Goal: Check status

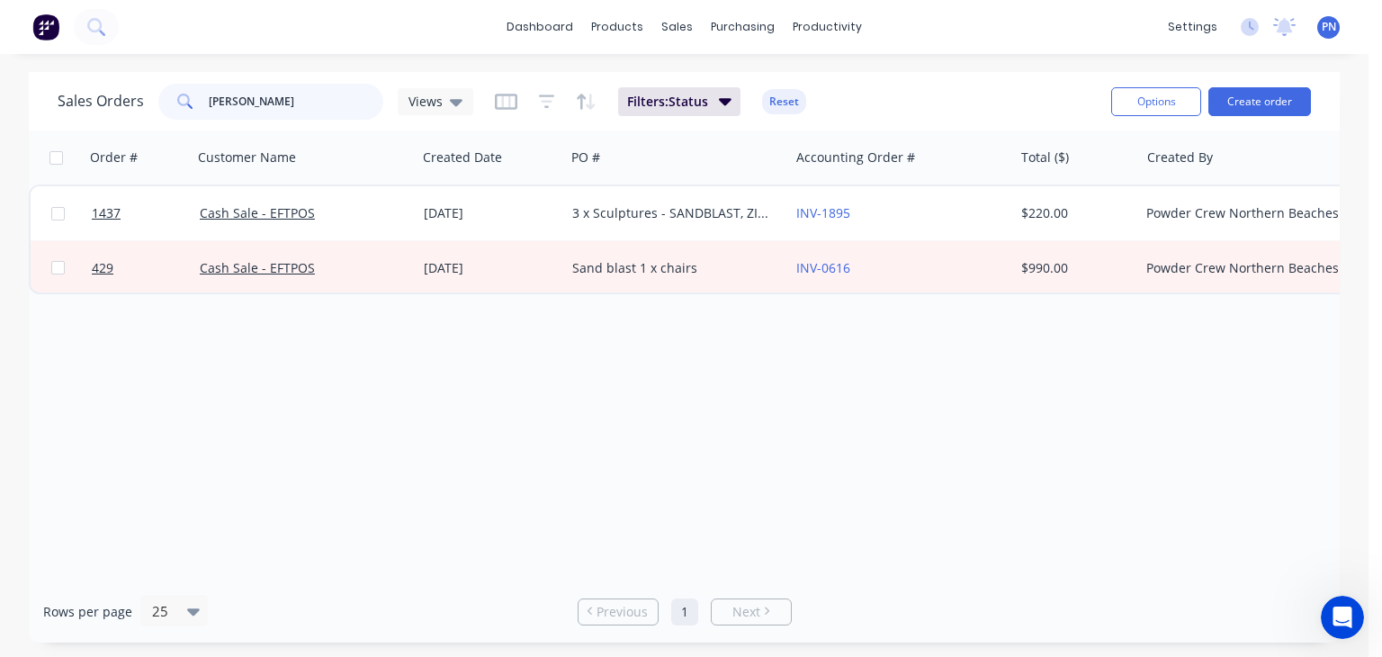
click at [284, 102] on input "jenny" at bounding box center [296, 102] width 175 height 36
type input "j"
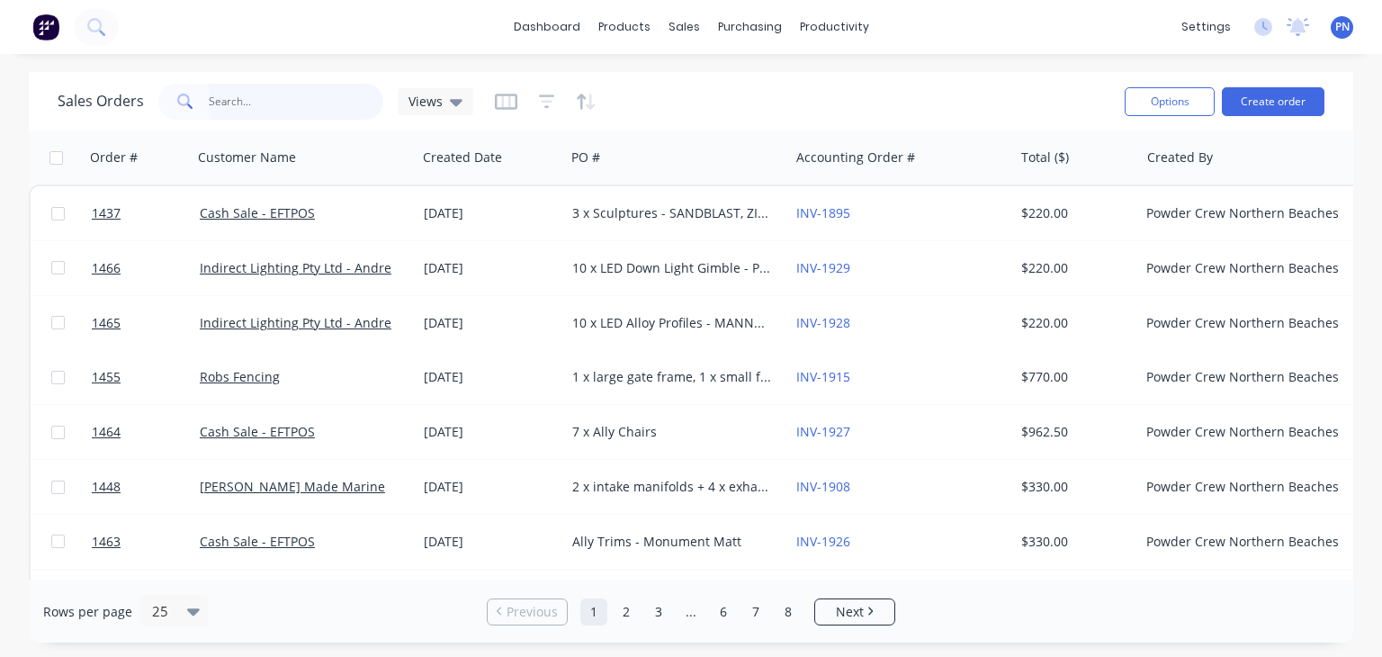
click at [229, 102] on input "text" at bounding box center [296, 102] width 175 height 36
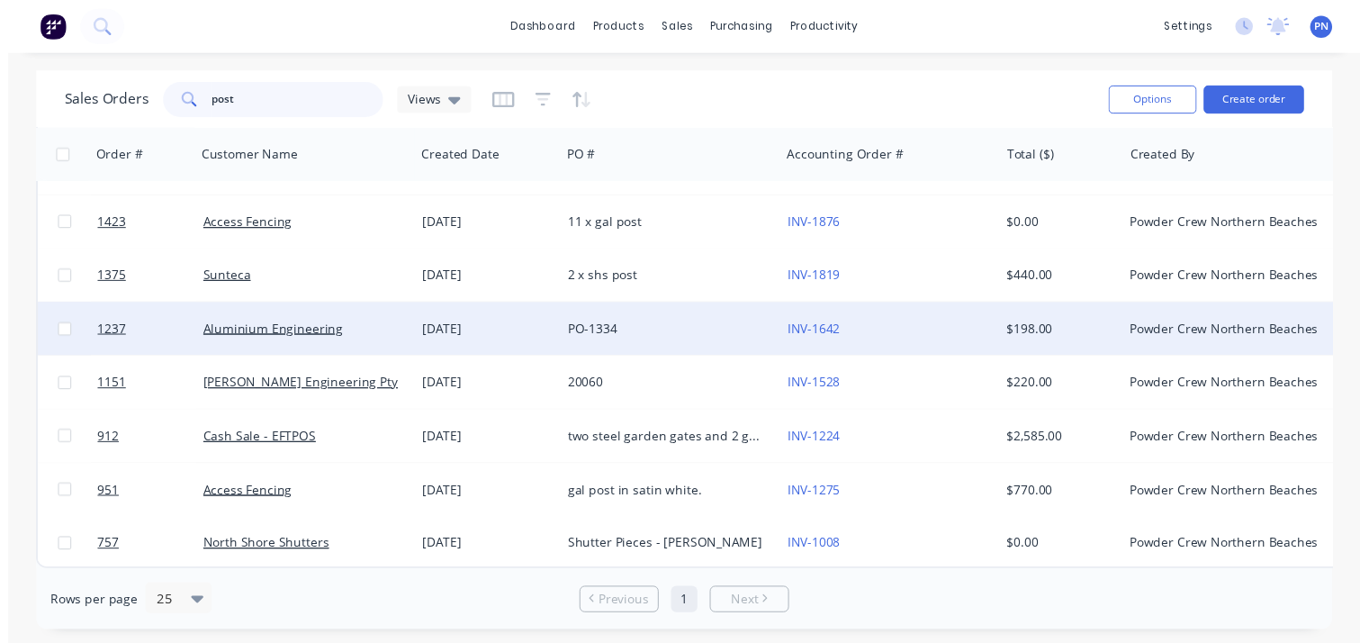
scroll to position [104, 0]
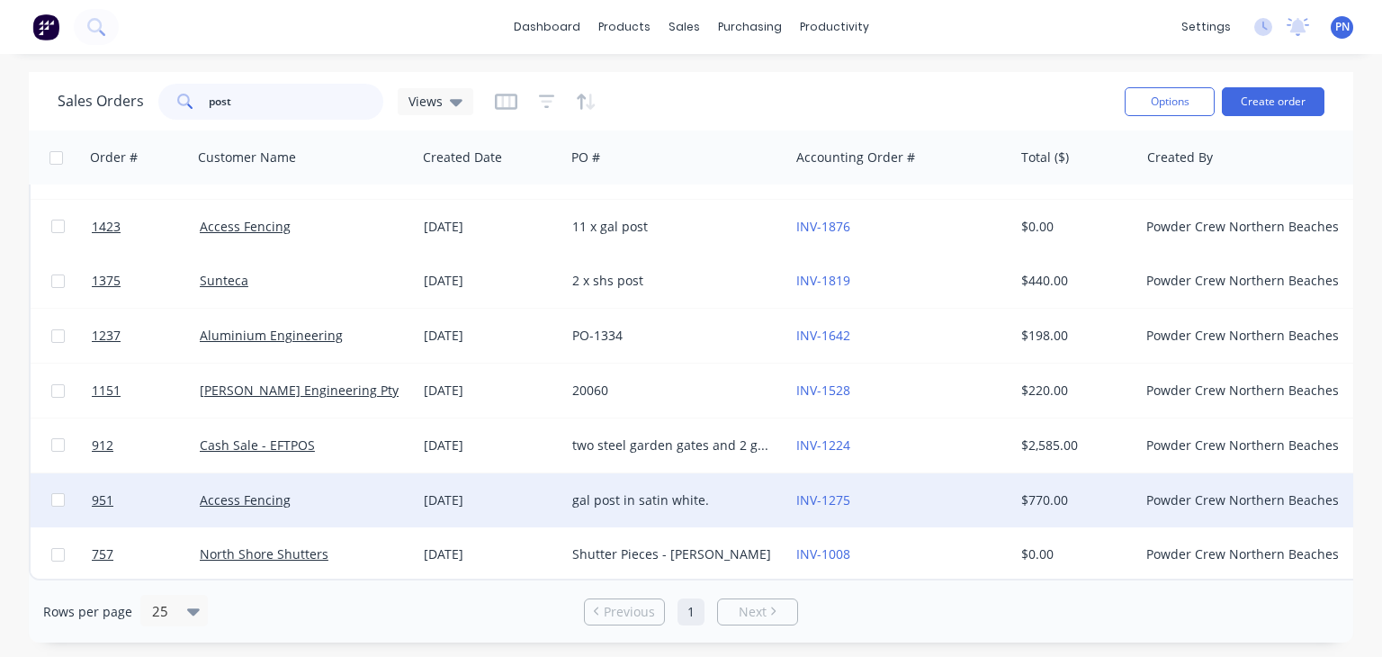
type input "post"
click at [551, 492] on div "[DATE]" at bounding box center [491, 500] width 134 height 18
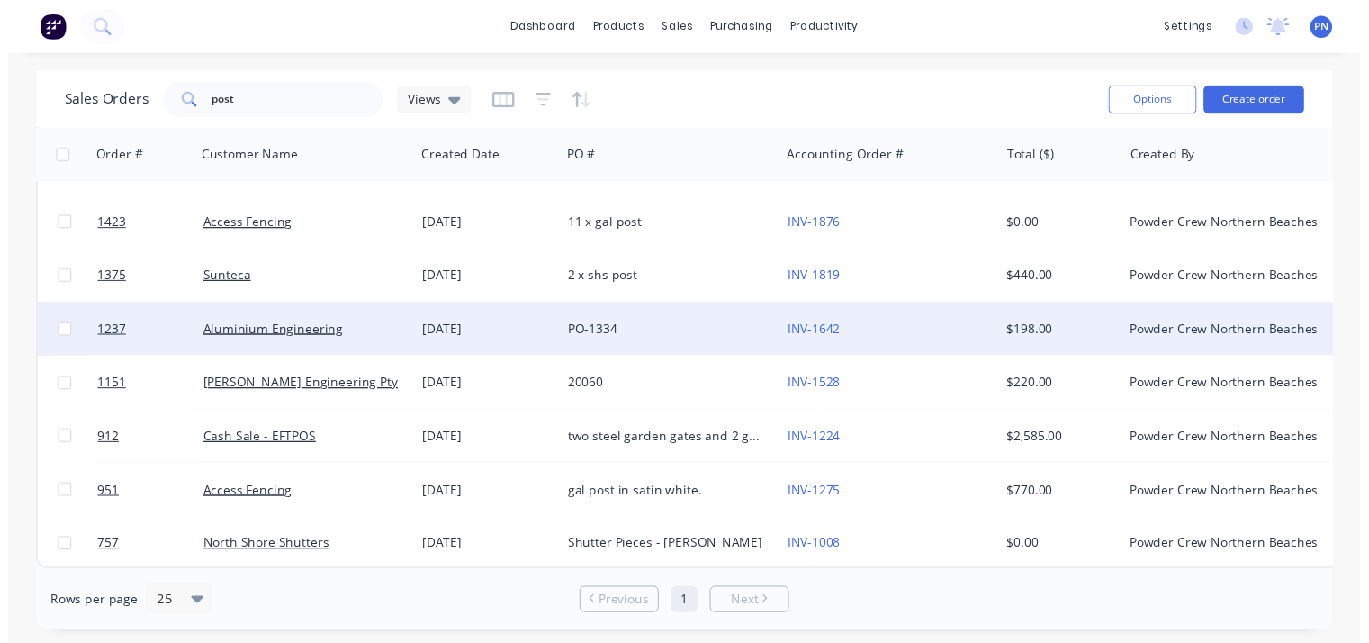
scroll to position [104, 0]
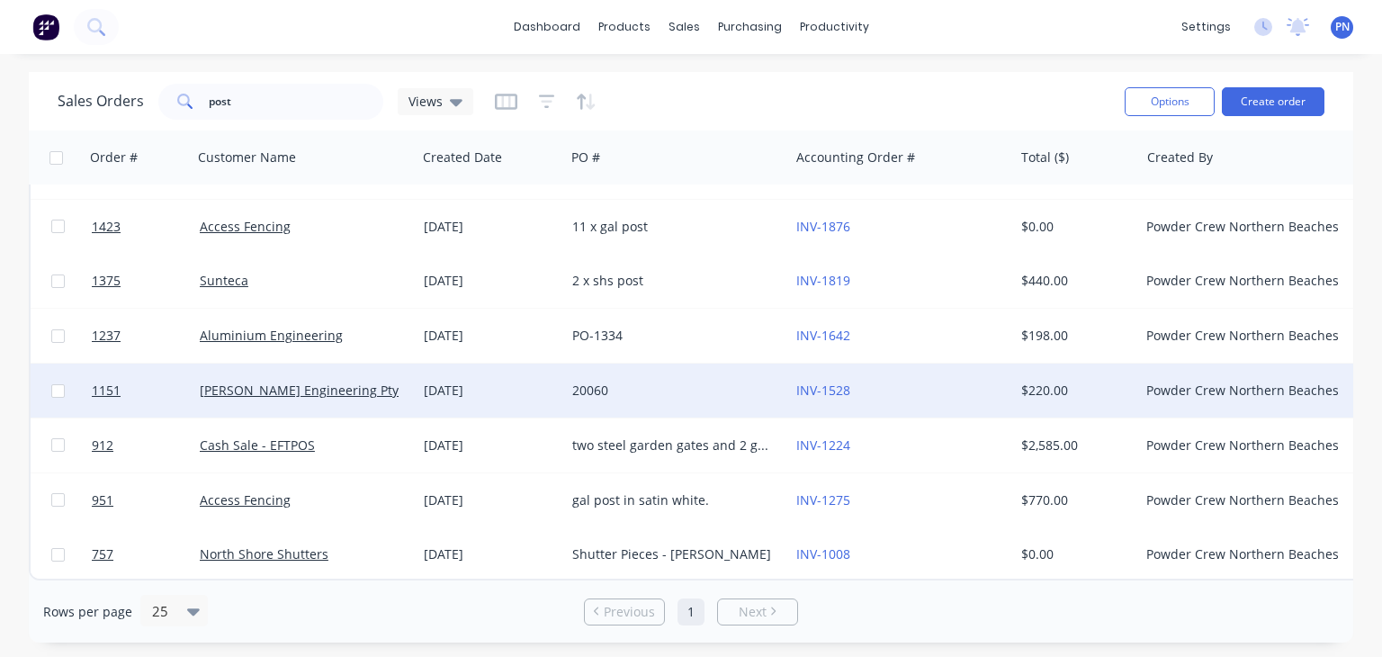
click at [616, 393] on div "20060" at bounding box center [677, 391] width 224 height 54
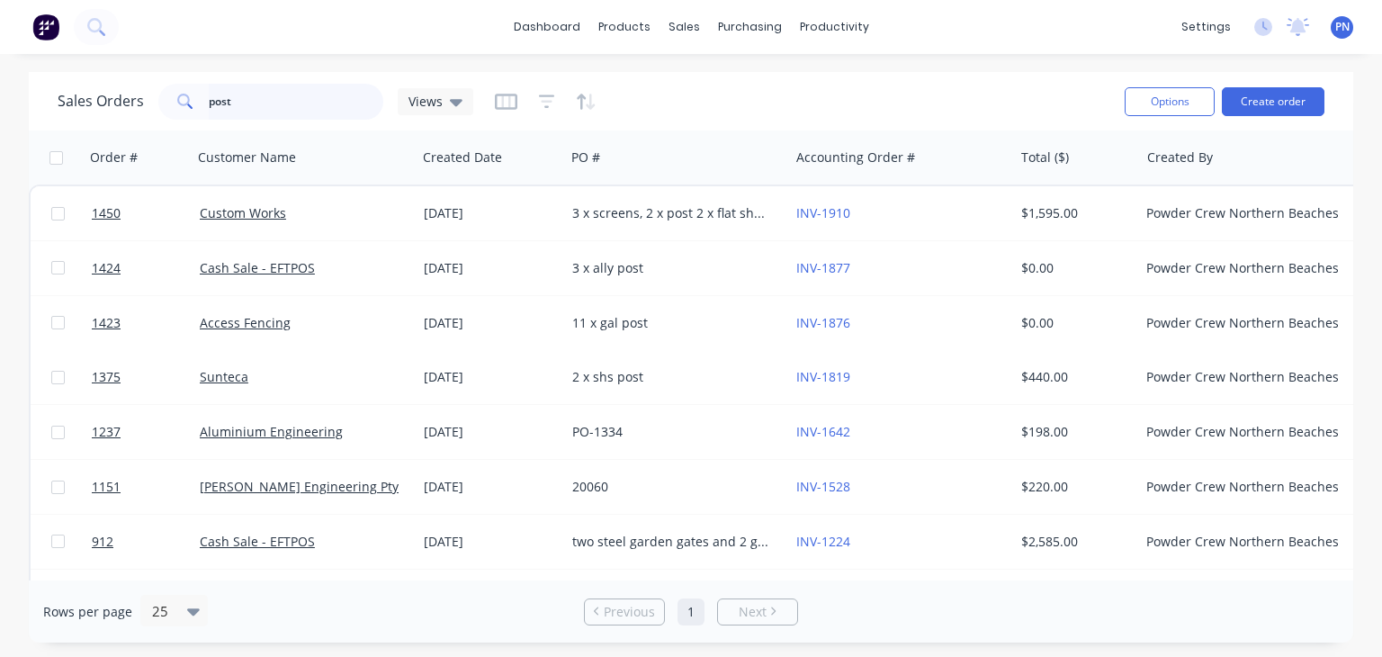
click at [328, 108] on input "post" at bounding box center [296, 102] width 175 height 36
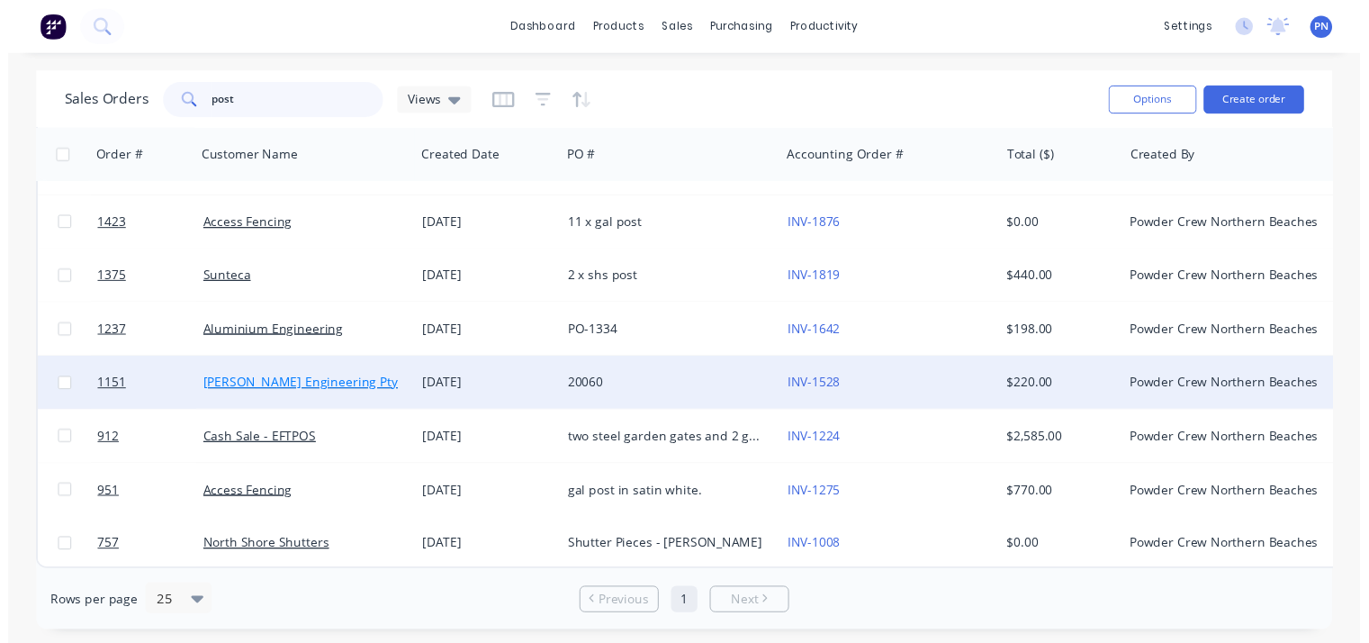
scroll to position [104, 0]
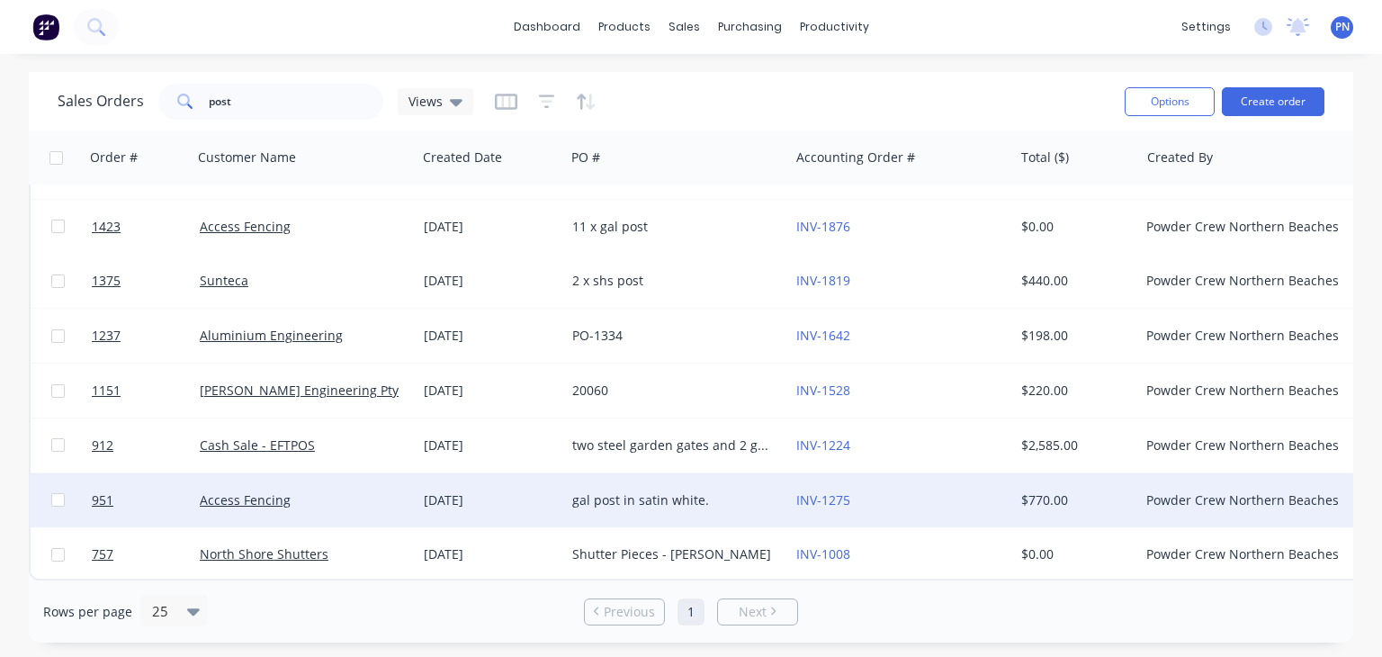
click at [597, 491] on div "gal post in satin white." at bounding box center [672, 500] width 200 height 18
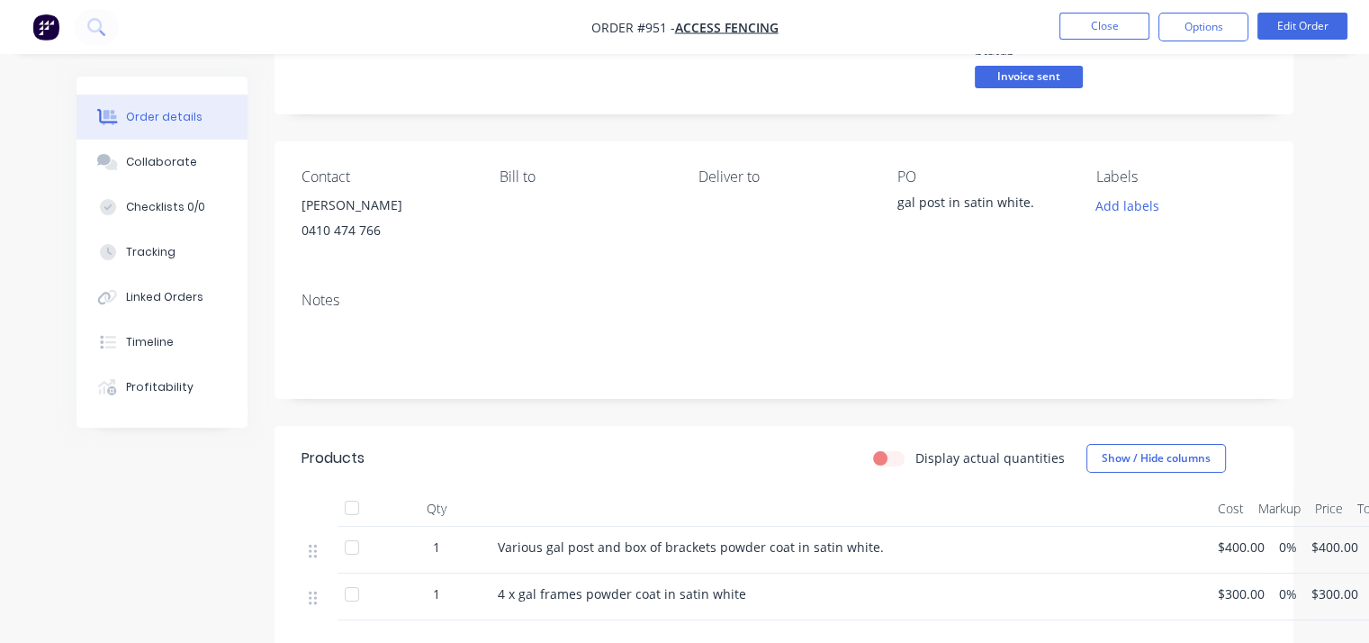
scroll to position [360, 0]
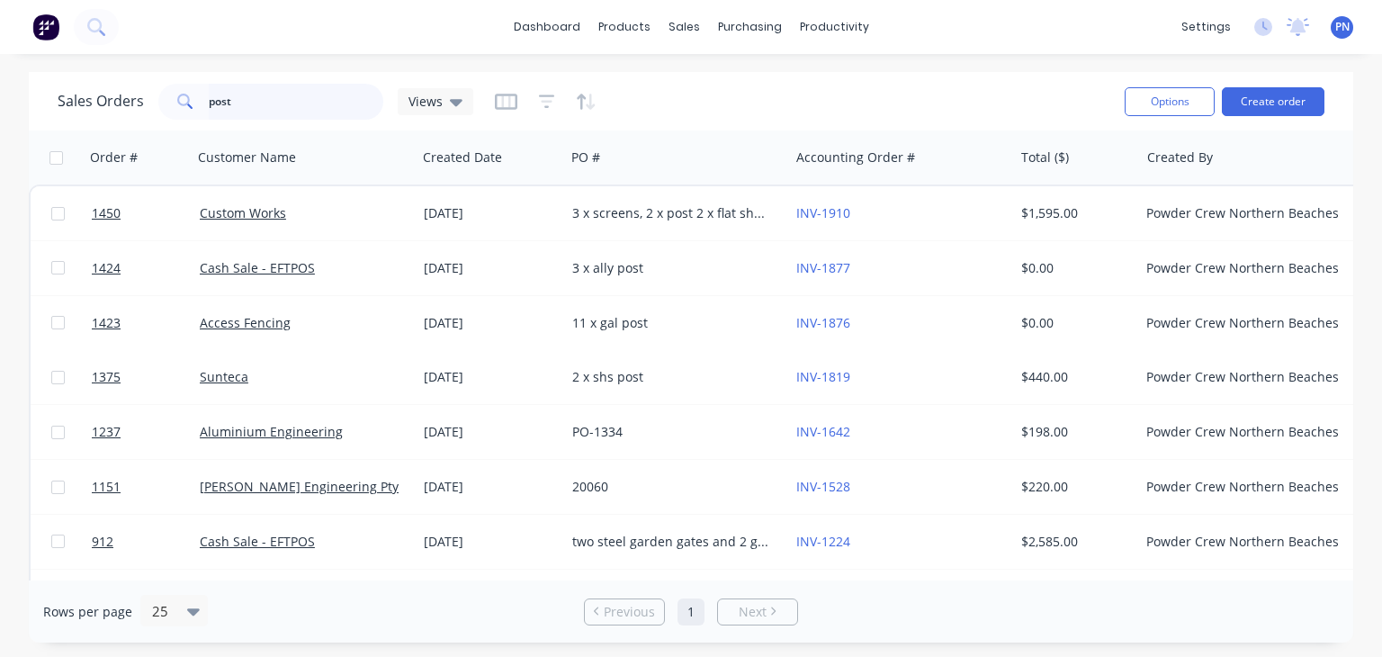
click at [347, 106] on input "post" at bounding box center [296, 102] width 175 height 36
type input "p"
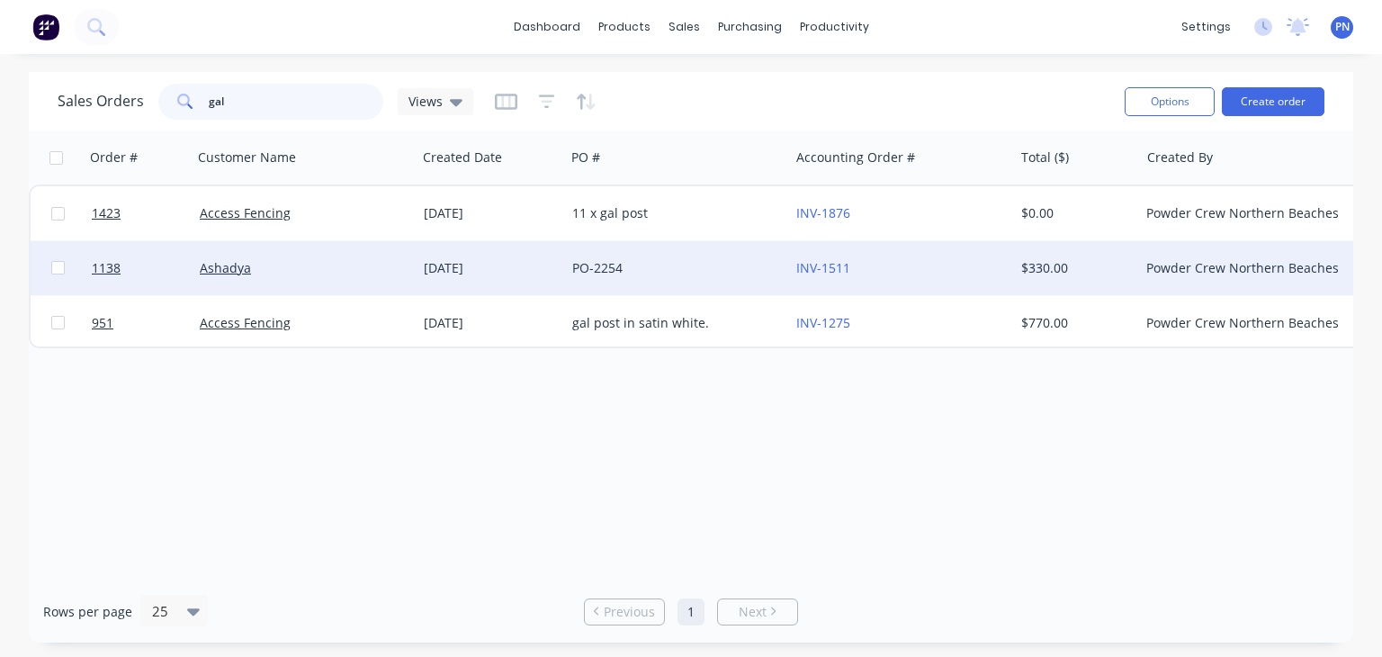
type input "gal"
click at [658, 271] on div "PO-2254" at bounding box center [672, 268] width 200 height 18
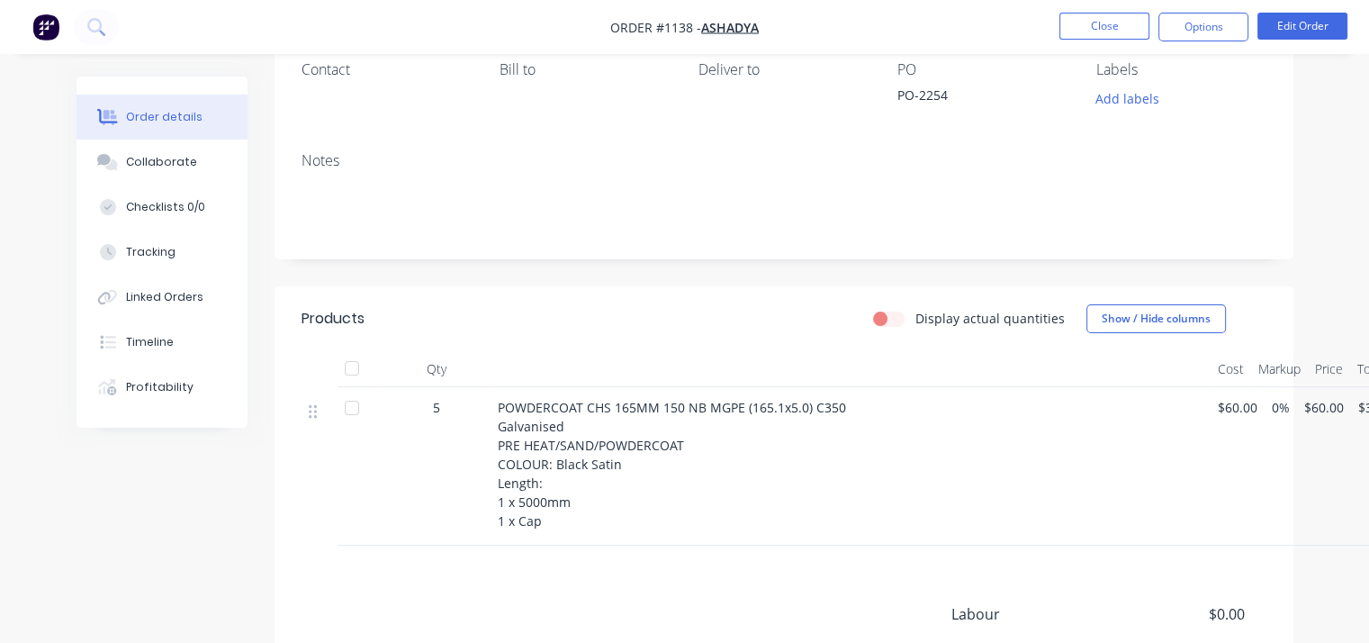
scroll to position [270, 0]
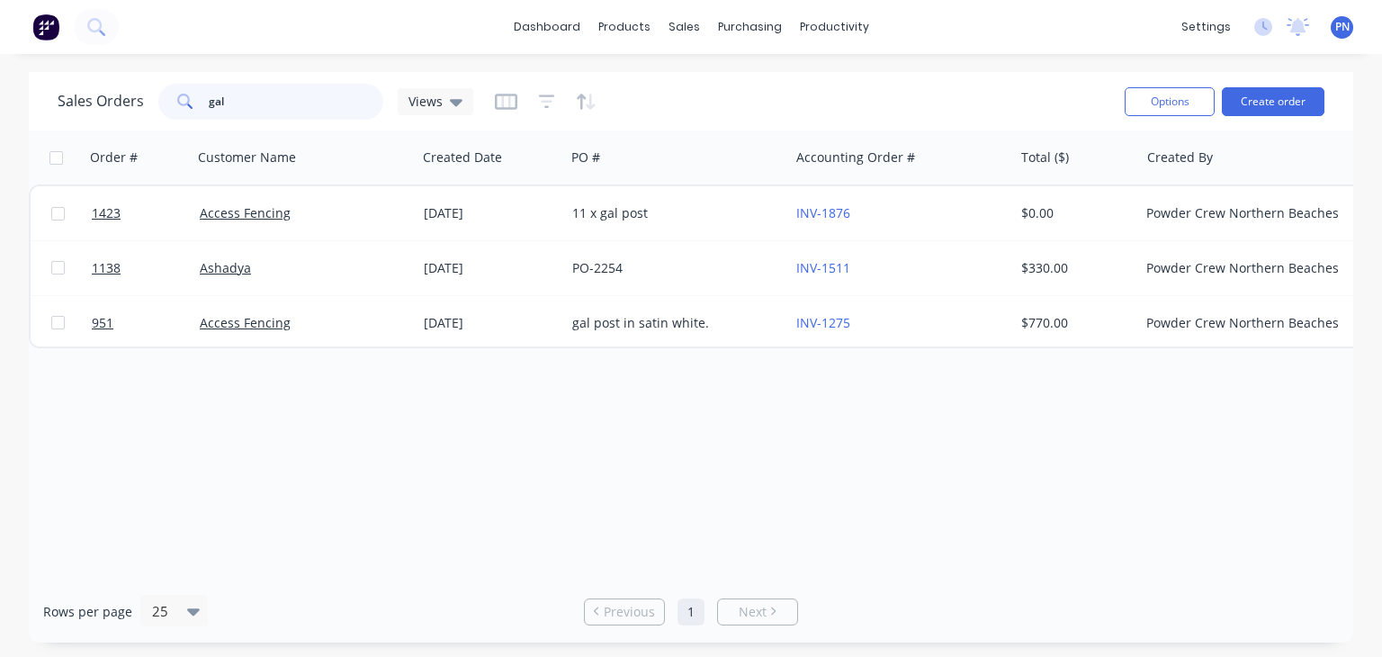
click at [359, 99] on input "gal" at bounding box center [296, 102] width 175 height 36
type input "g"
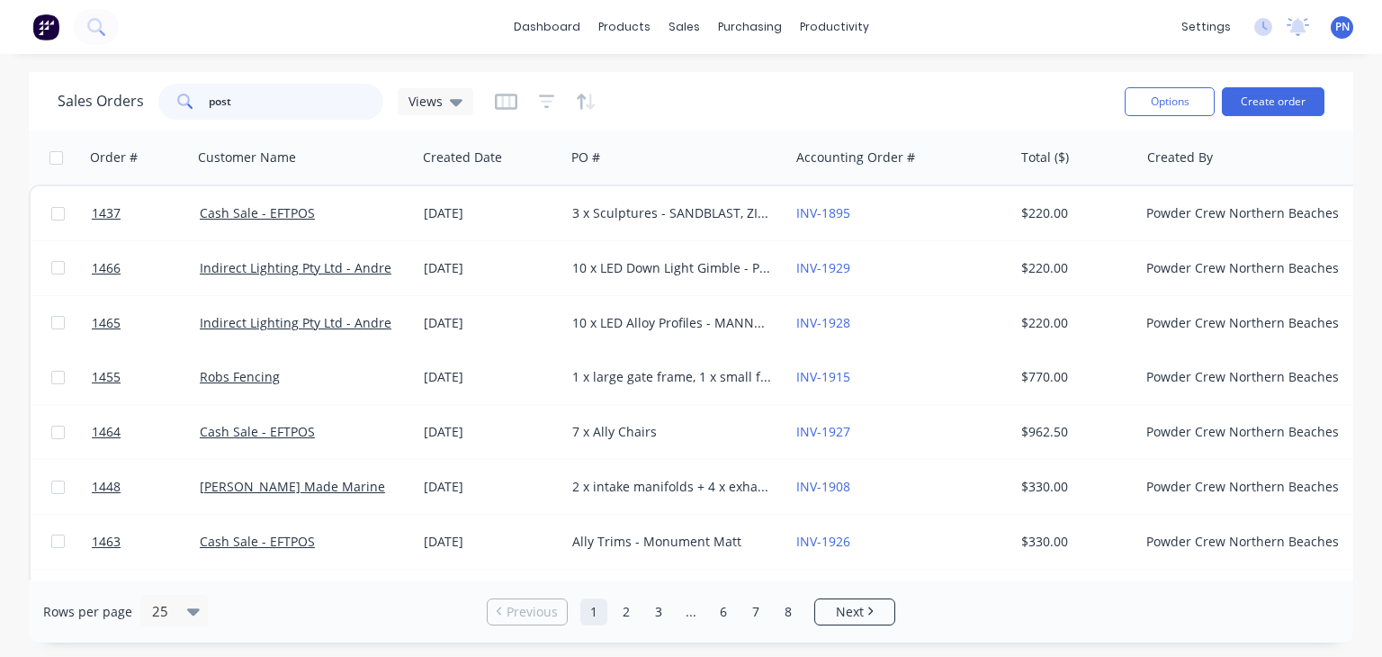
type input "post"
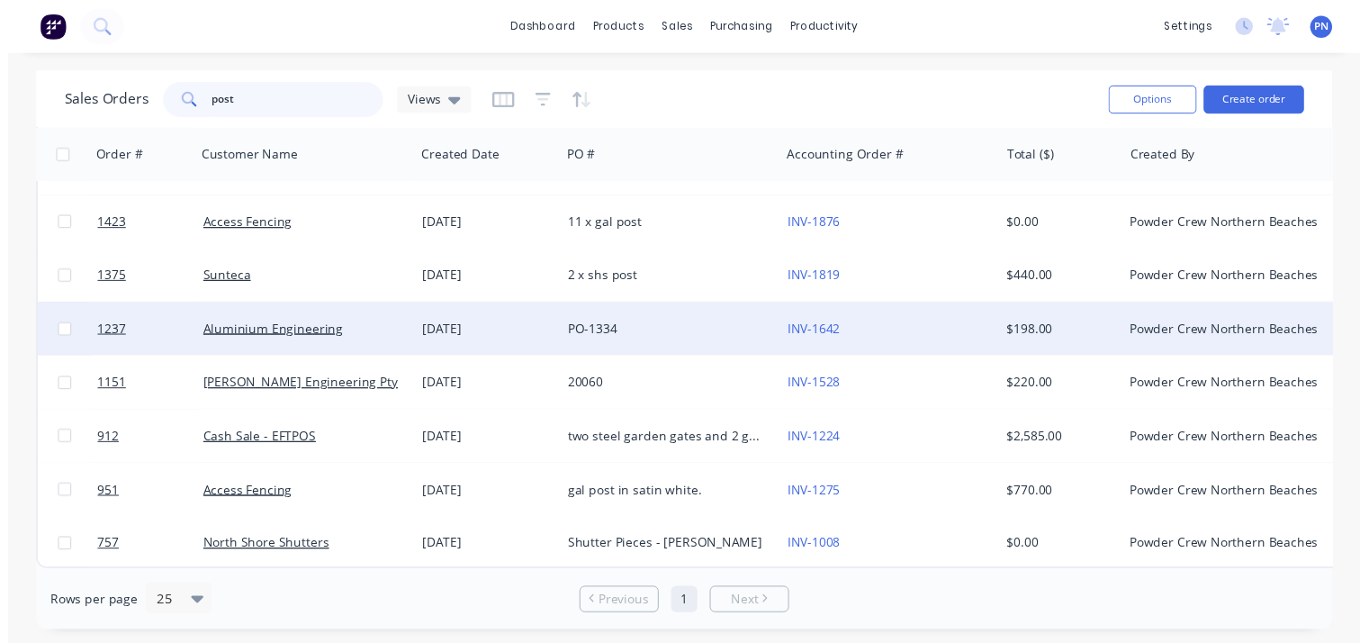
scroll to position [104, 0]
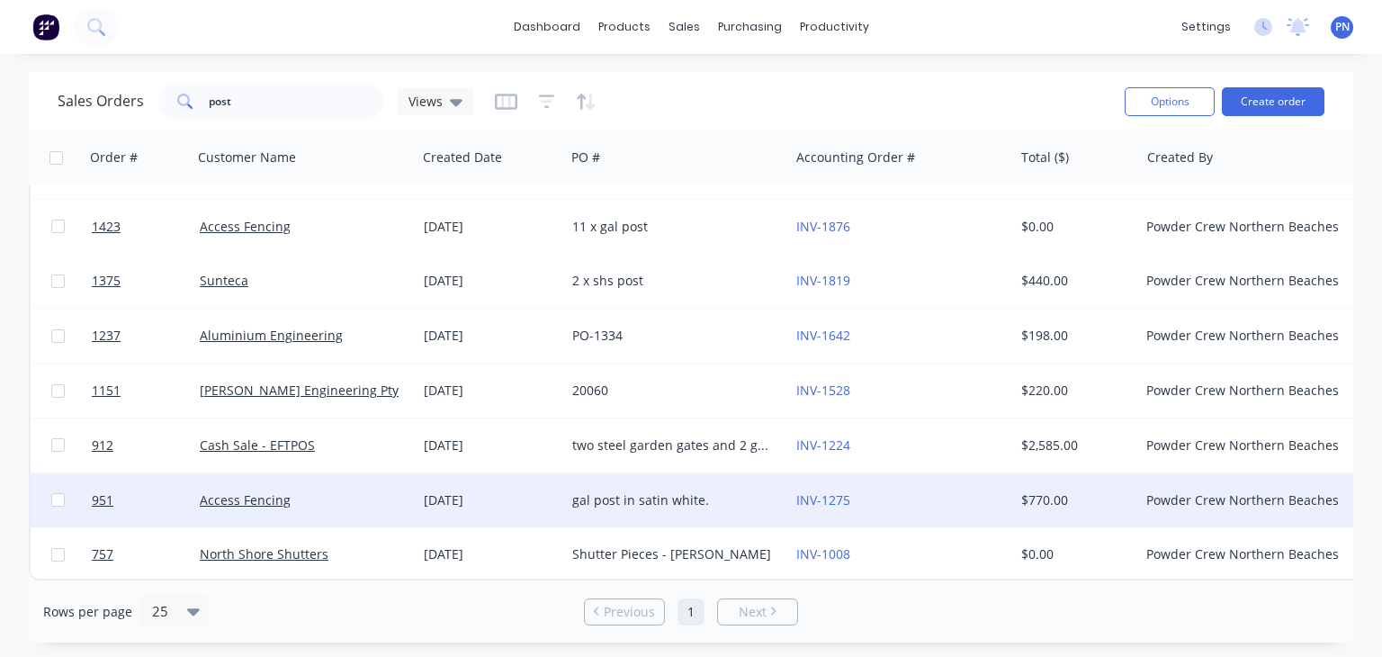
click at [510, 491] on div "[DATE]" at bounding box center [491, 500] width 134 height 18
